Goal: Task Accomplishment & Management: Use online tool/utility

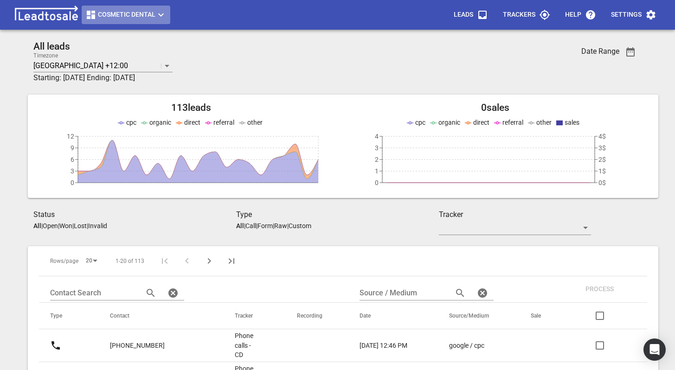
click at [109, 15] on span "Cosmetic Dental" at bounding box center [125, 14] width 81 height 11
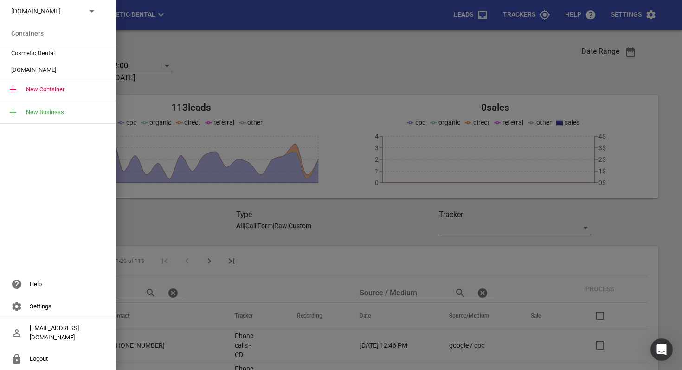
click at [86, 14] on icon at bounding box center [91, 11] width 11 height 11
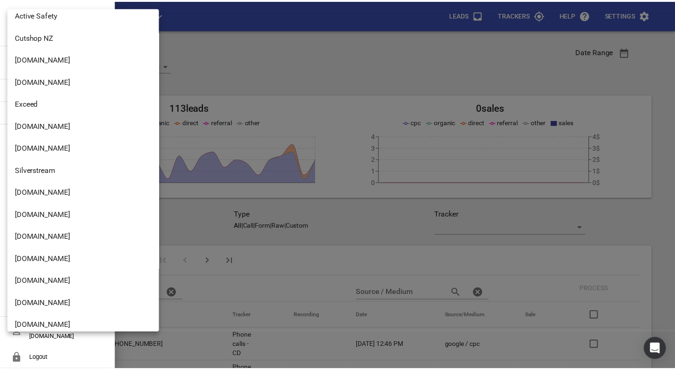
scroll to position [3781, 0]
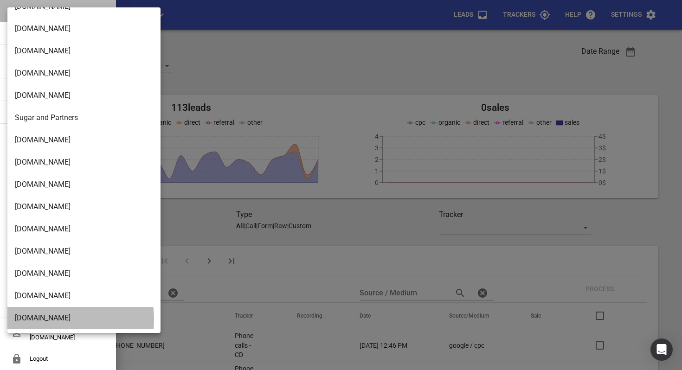
click at [54, 319] on li "[DOMAIN_NAME]" at bounding box center [87, 318] width 160 height 22
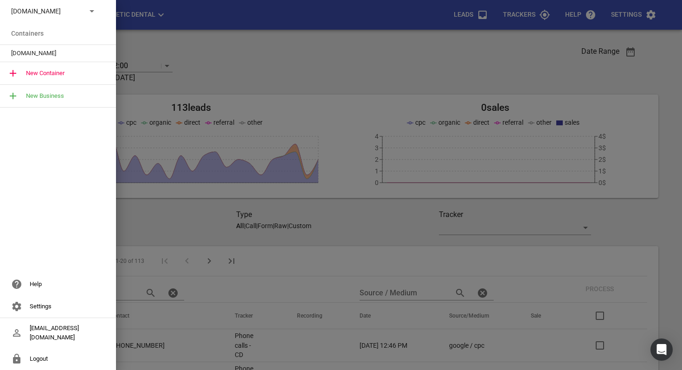
click at [49, 53] on span "[DOMAIN_NAME]" at bounding box center [54, 53] width 86 height 9
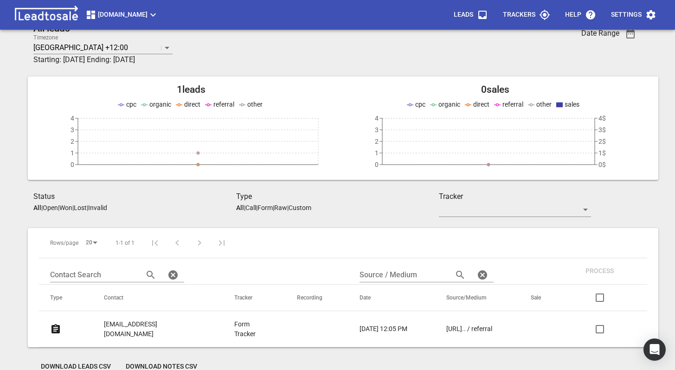
scroll to position [41, 0]
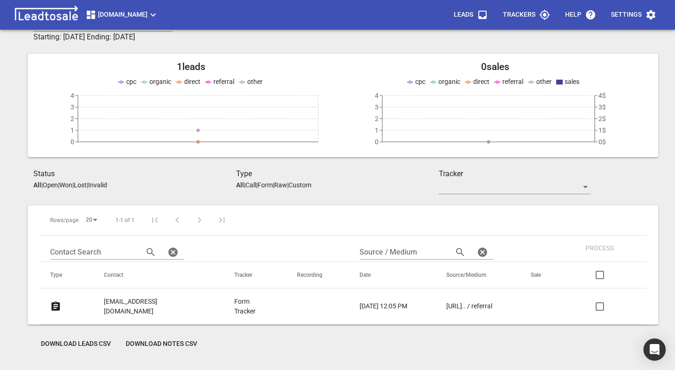
click at [237, 305] on p "Form Tracker" at bounding box center [247, 306] width 26 height 19
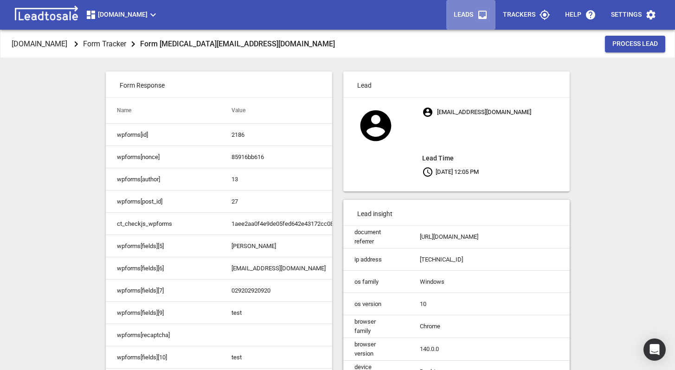
click at [479, 13] on icon "button" at bounding box center [482, 14] width 11 height 11
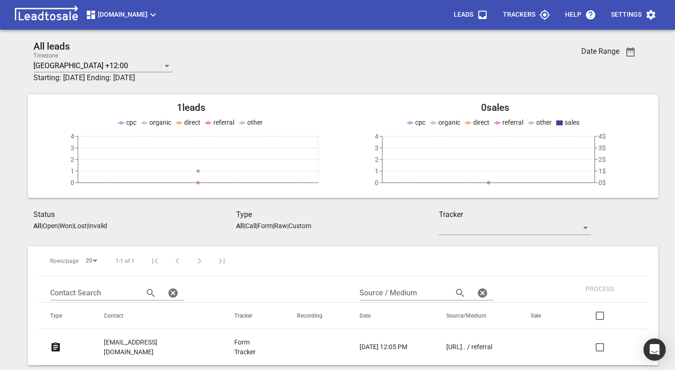
click at [461, 18] on p "Leads" at bounding box center [463, 14] width 19 height 9
click at [540, 18] on icon "button" at bounding box center [544, 14] width 11 height 11
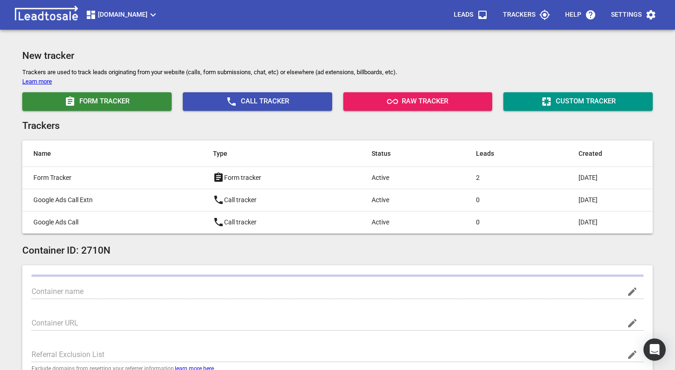
click at [481, 20] on span "Leads" at bounding box center [471, 15] width 34 height 22
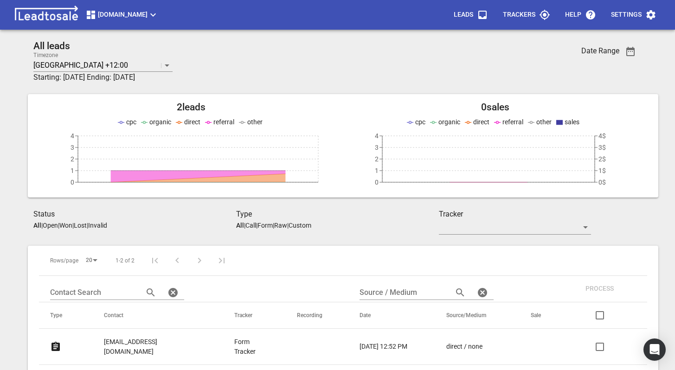
scroll to position [61, 0]
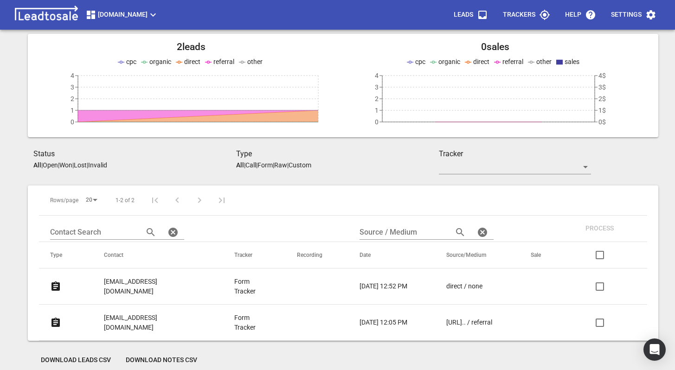
click at [373, 282] on p "[DATE] 12:52 PM" at bounding box center [384, 287] width 48 height 10
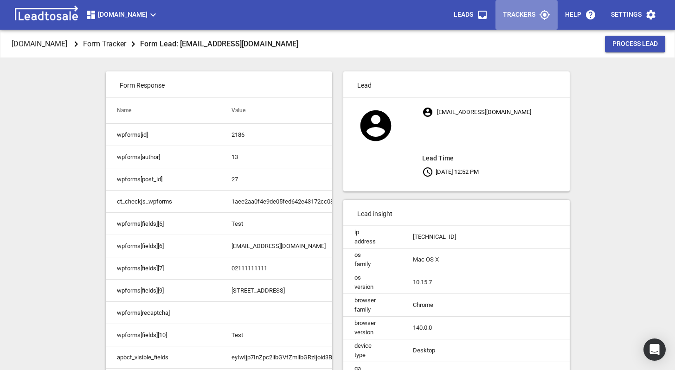
click at [520, 13] on p "Trackers" at bounding box center [519, 14] width 32 height 9
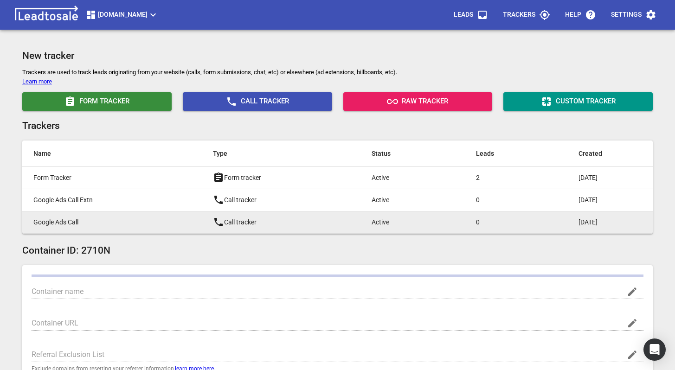
type input "[DOMAIN_NAME]"
type input "G-2E9S8RC6EW"
type input "jKAzmAX9SkeEQAyzD7GDKA"
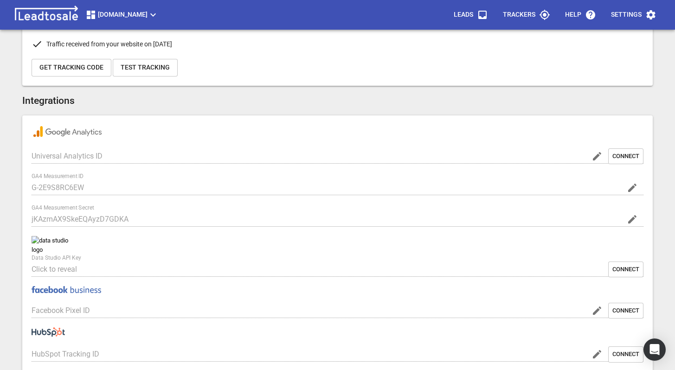
scroll to position [377, 0]
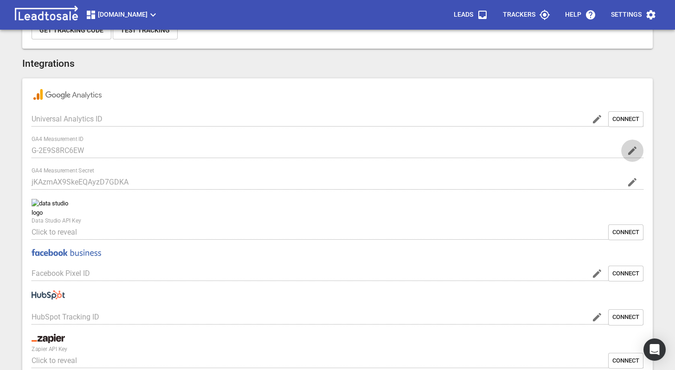
click at [635, 147] on icon "button" at bounding box center [633, 151] width 8 height 8
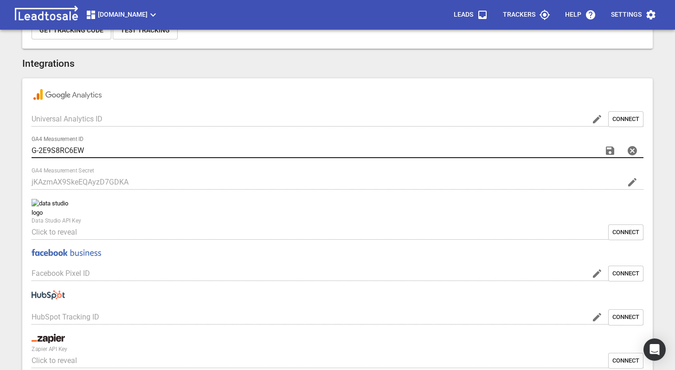
click at [146, 152] on input "G-2E9S8RC6EW" at bounding box center [314, 150] width 564 height 15
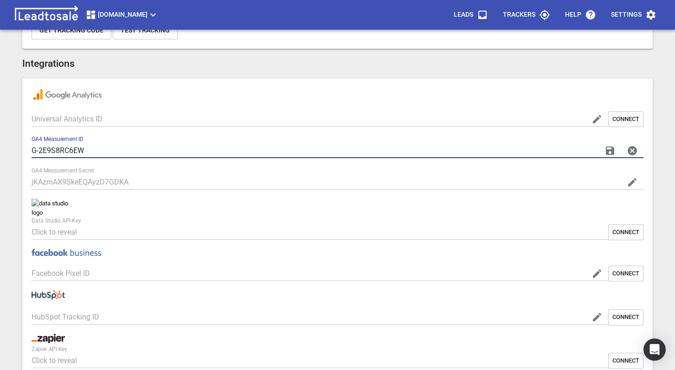
click at [638, 153] on icon "button" at bounding box center [632, 150] width 11 height 11
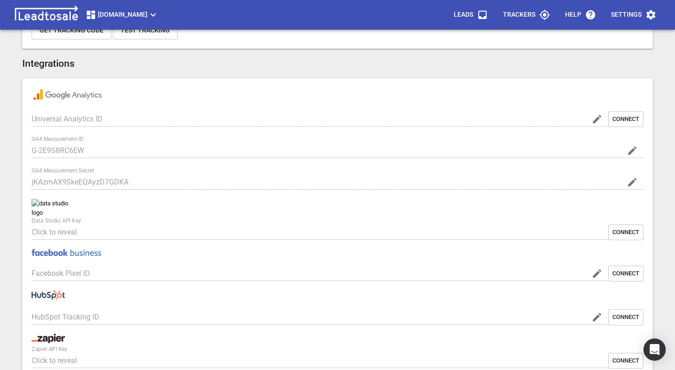
click at [266, 129] on div "Universal Analytics ID Connect GA4 Measurement ID G-2E9S8RC6EW GA4 Measurement …" at bounding box center [338, 228] width 612 height 281
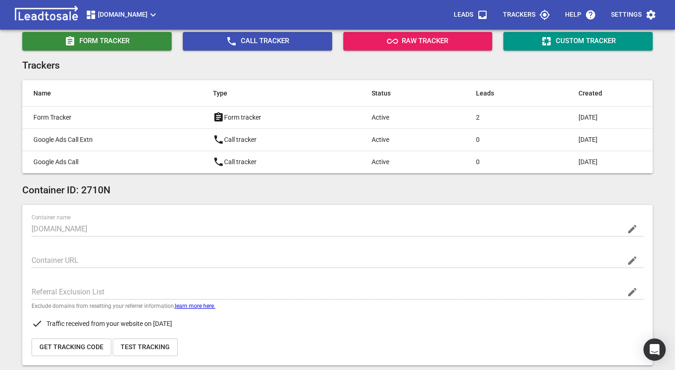
scroll to position [0, 0]
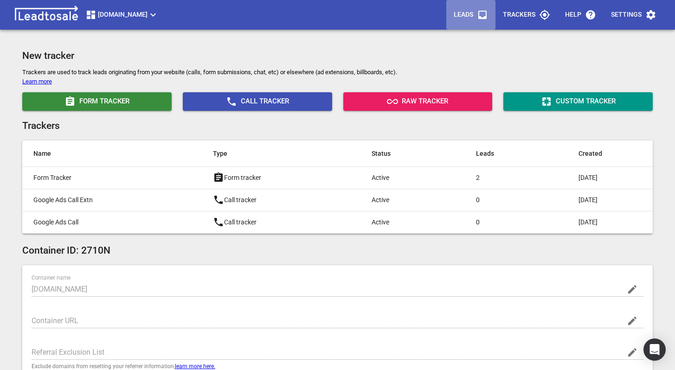
click at [460, 19] on p "Leads" at bounding box center [463, 14] width 19 height 9
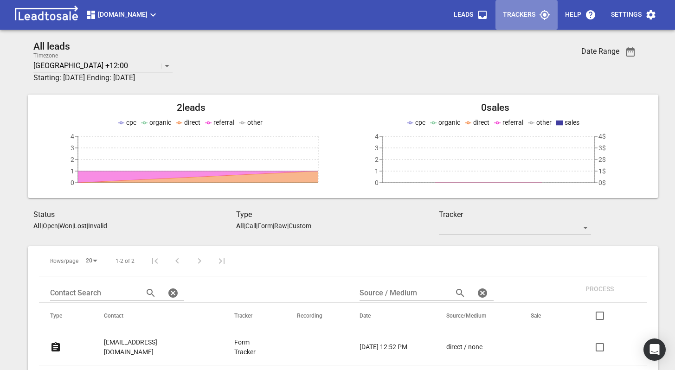
click at [514, 17] on p "Trackers" at bounding box center [519, 14] width 32 height 9
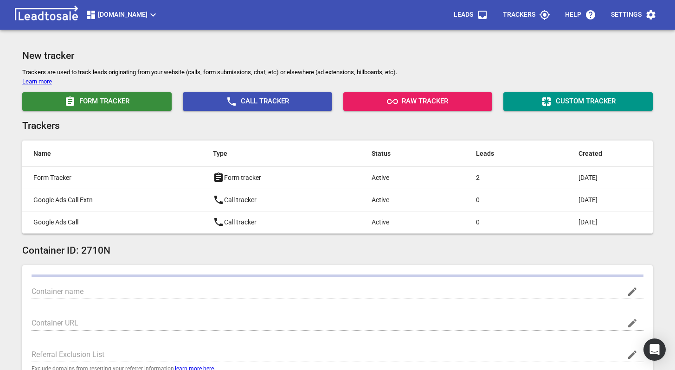
click at [459, 17] on p "Leads" at bounding box center [463, 14] width 19 height 9
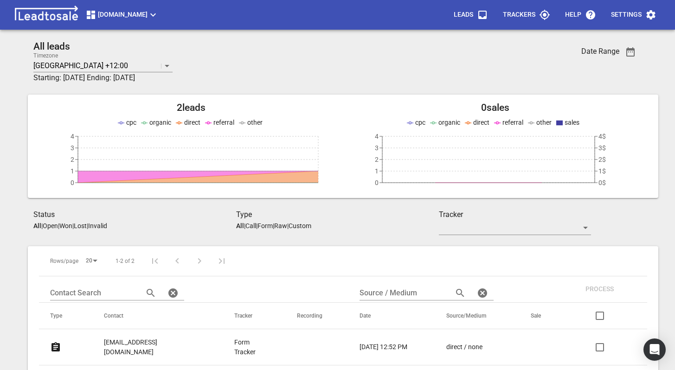
click at [153, 348] on link "test1@test.com" at bounding box center [150, 347] width 93 height 32
